Goal: Transaction & Acquisition: Purchase product/service

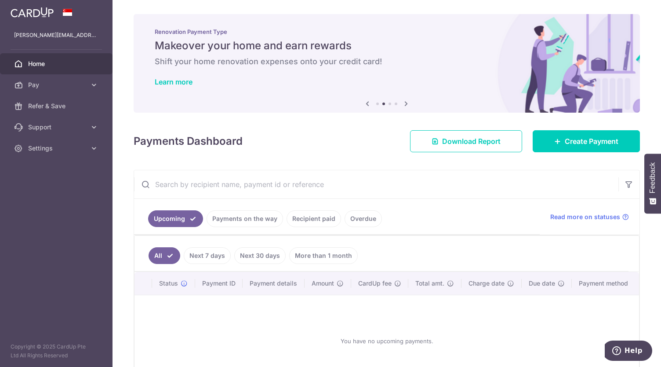
click at [311, 221] on link "Recipient paid" at bounding box center [314, 218] width 55 height 17
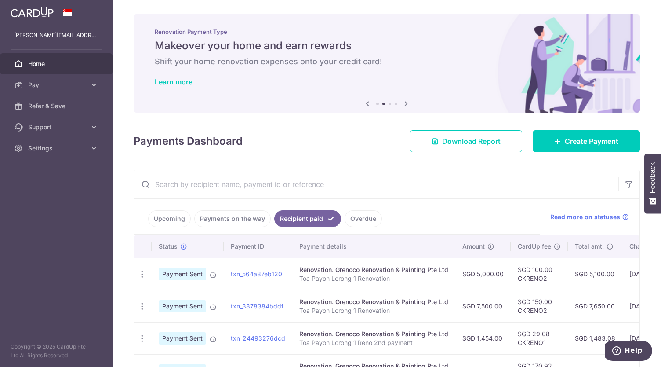
scroll to position [38, 0]
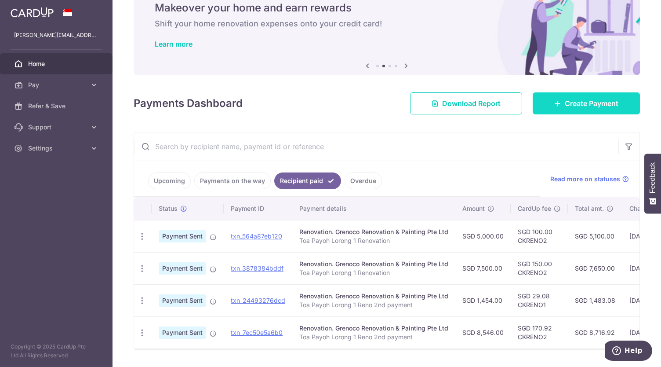
click at [565, 108] on span "Create Payment" at bounding box center [592, 103] width 54 height 11
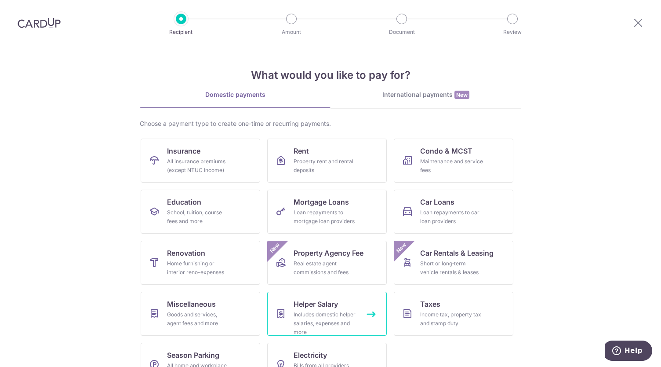
scroll to position [26, 0]
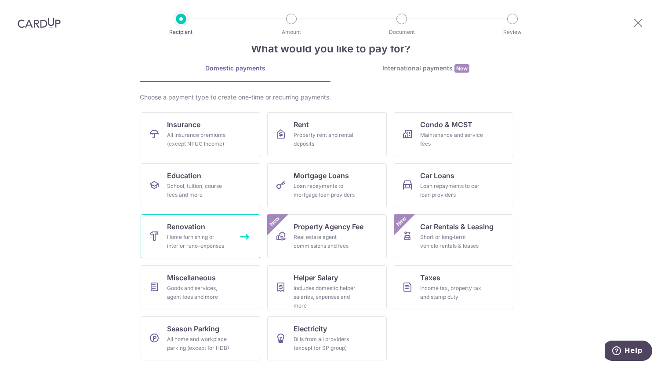
click at [205, 233] on div "Home furnishing or interior reno-expenses" at bounding box center [198, 242] width 63 height 18
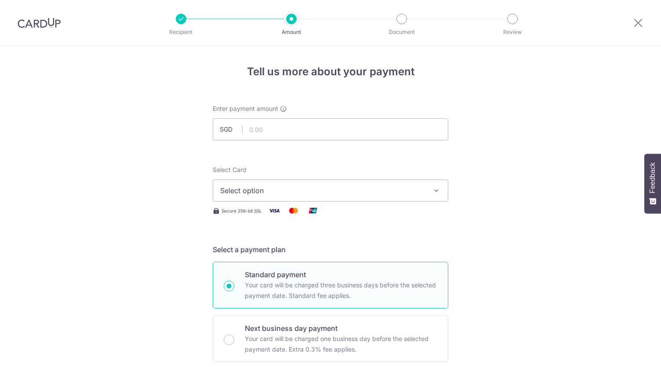
click at [308, 128] on input "text" at bounding box center [331, 129] width 236 height 22
type input "7,888.00"
click at [371, 167] on div "Select Card Select option Add credit card Your Cards **** 1009 **** 4002" at bounding box center [331, 183] width 236 height 36
click at [360, 187] on span "Select option" at bounding box center [322, 190] width 205 height 11
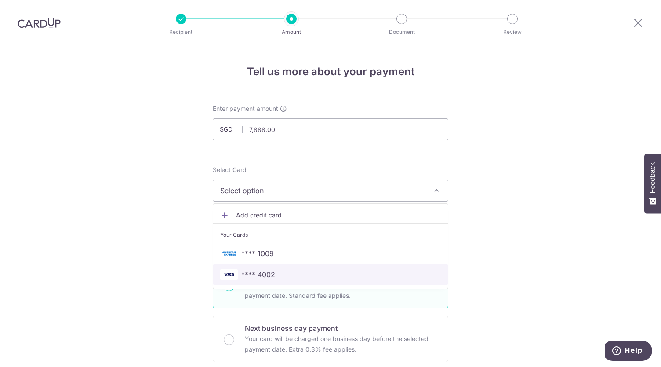
click at [293, 276] on span "**** 4002" at bounding box center [330, 274] width 221 height 11
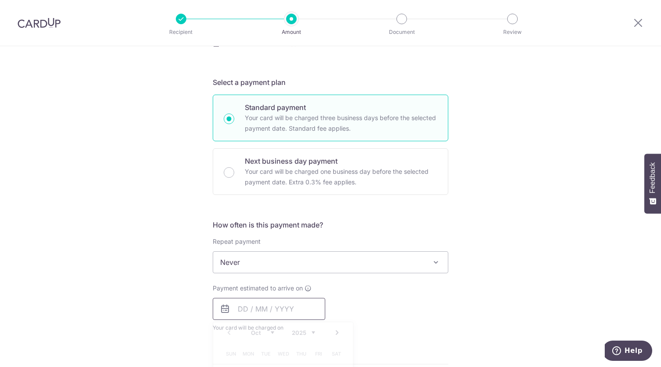
click at [299, 304] on input "text" at bounding box center [269, 309] width 113 height 22
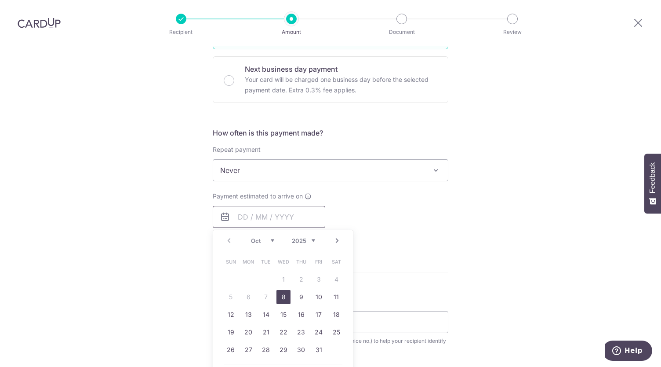
scroll to position [258, 0]
click at [280, 296] on link "8" at bounding box center [284, 297] width 14 height 14
type input "08/10/2025"
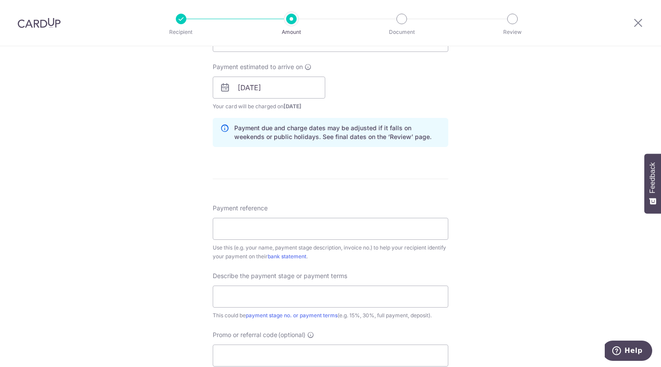
scroll to position [390, 0]
click at [329, 222] on input "Payment reference" at bounding box center [331, 226] width 236 height 22
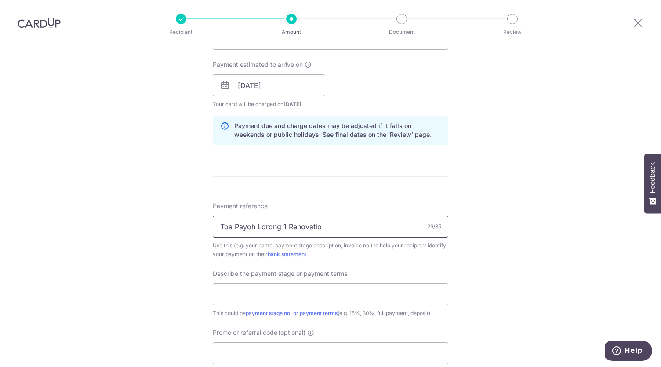
type input "Toa Payoh Lorong 1 Renovation"
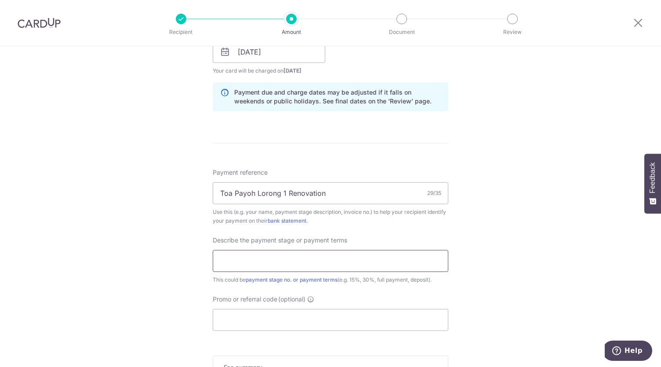
click at [291, 254] on input "text" at bounding box center [331, 261] width 236 height 22
type input "F"
type input "P"
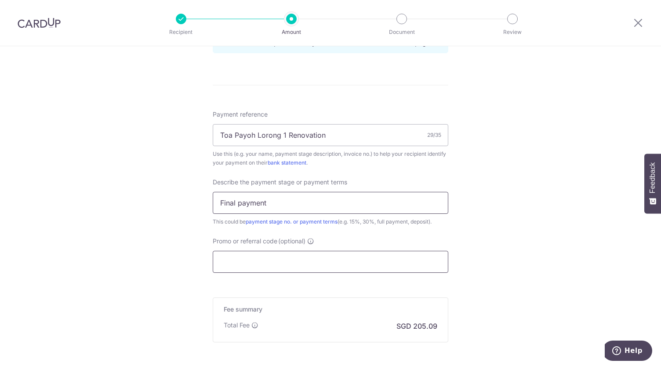
type input "Final payment"
click at [276, 259] on input "C" at bounding box center [331, 262] width 236 height 22
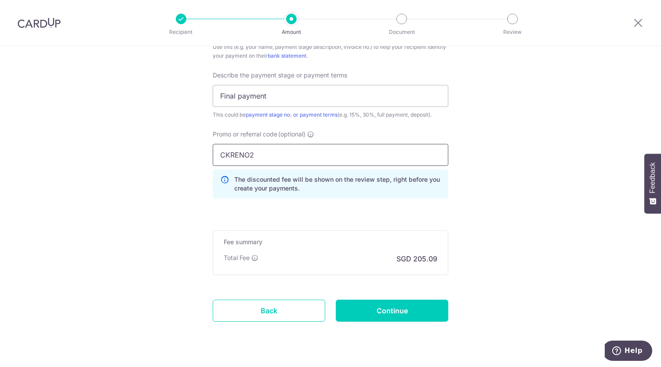
scroll to position [589, 0]
type input "CKRENO2"
click at [380, 310] on input "Continue" at bounding box center [392, 310] width 113 height 22
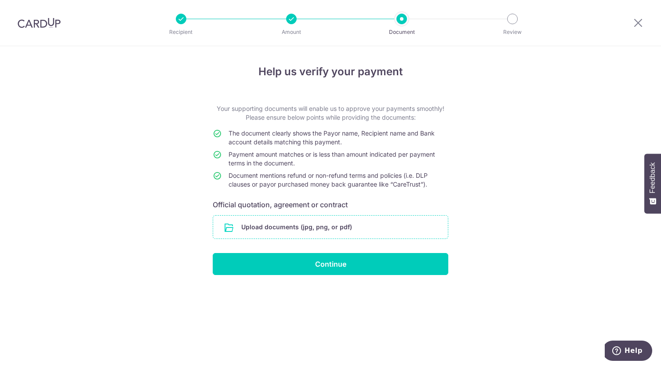
click at [365, 234] on input "file" at bounding box center [330, 226] width 235 height 23
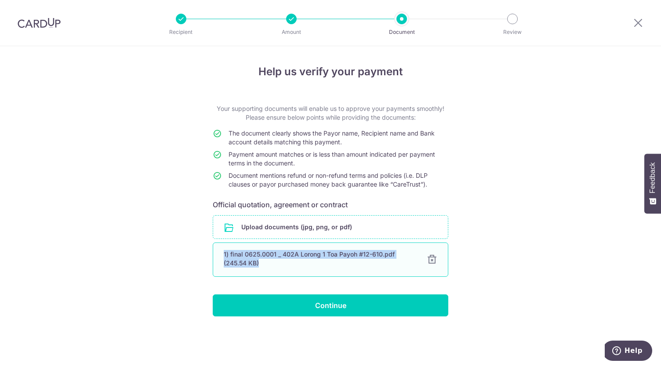
drag, startPoint x: 192, startPoint y: 241, endPoint x: 435, endPoint y: 254, distance: 243.9
click at [435, 254] on div "Help us verify your payment Your supporting documents will enable us to approve…" at bounding box center [330, 206] width 661 height 320
click at [435, 254] on div at bounding box center [432, 259] width 11 height 11
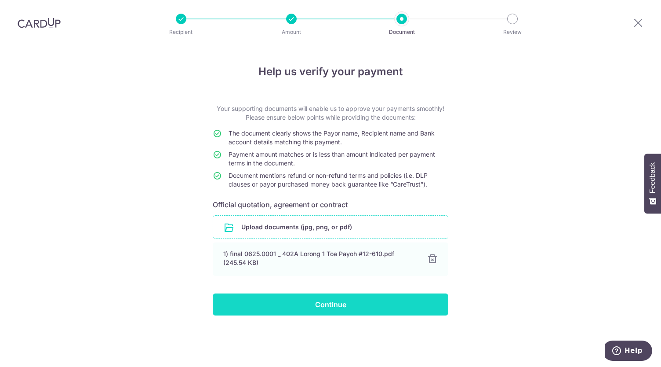
click at [310, 306] on input "Continue" at bounding box center [331, 304] width 236 height 22
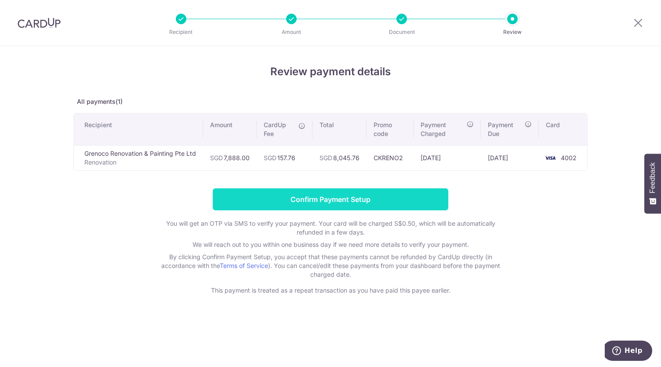
click at [349, 192] on input "Confirm Payment Setup" at bounding box center [331, 199] width 236 height 22
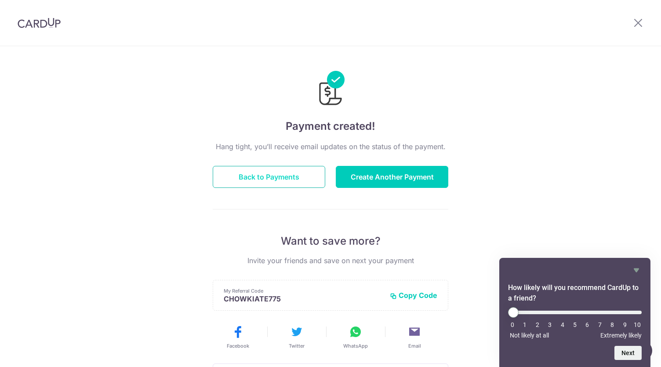
click at [277, 180] on button "Back to Payments" at bounding box center [269, 177] width 113 height 22
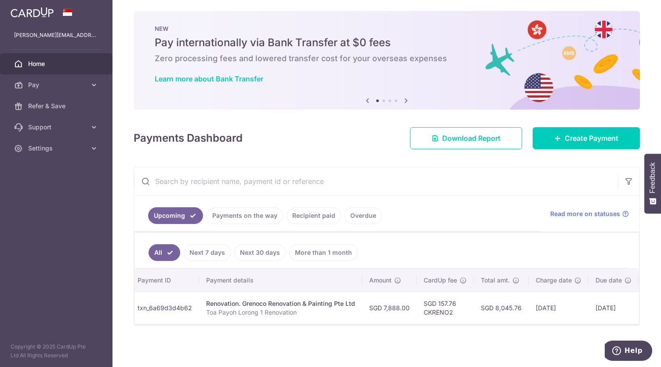
scroll to position [0, 78]
